Goal: Task Accomplishment & Management: Use online tool/utility

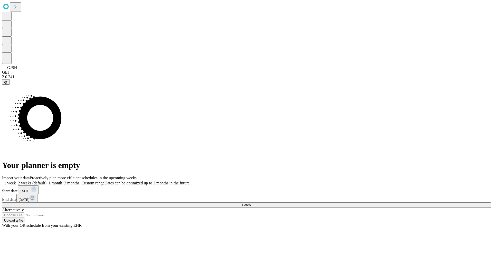
click at [251, 203] on span "Fetch" at bounding box center [246, 205] width 8 height 4
